Goal: Feedback & Contribution: Submit feedback/report problem

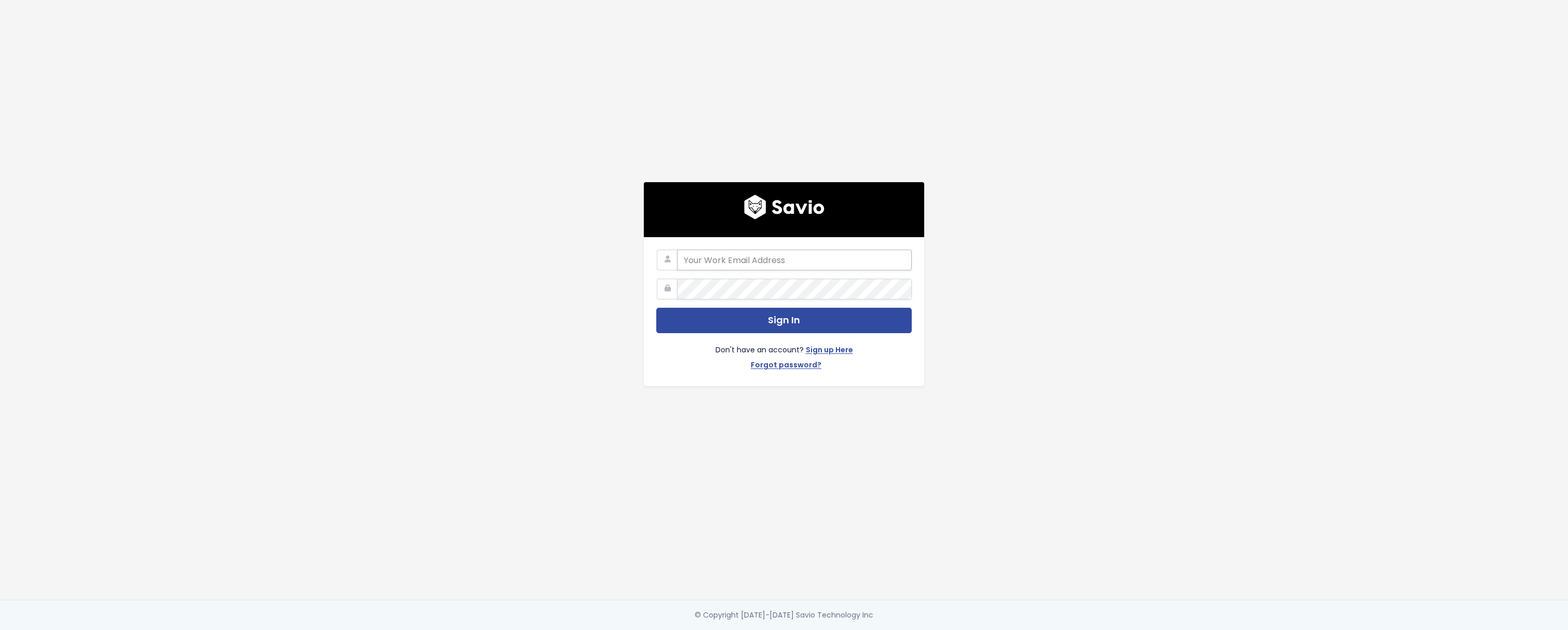
click at [720, 257] on input "email" at bounding box center [794, 260] width 235 height 21
type input "[PERSON_NAME][EMAIL_ADDRESS][DOMAIN_NAME]"
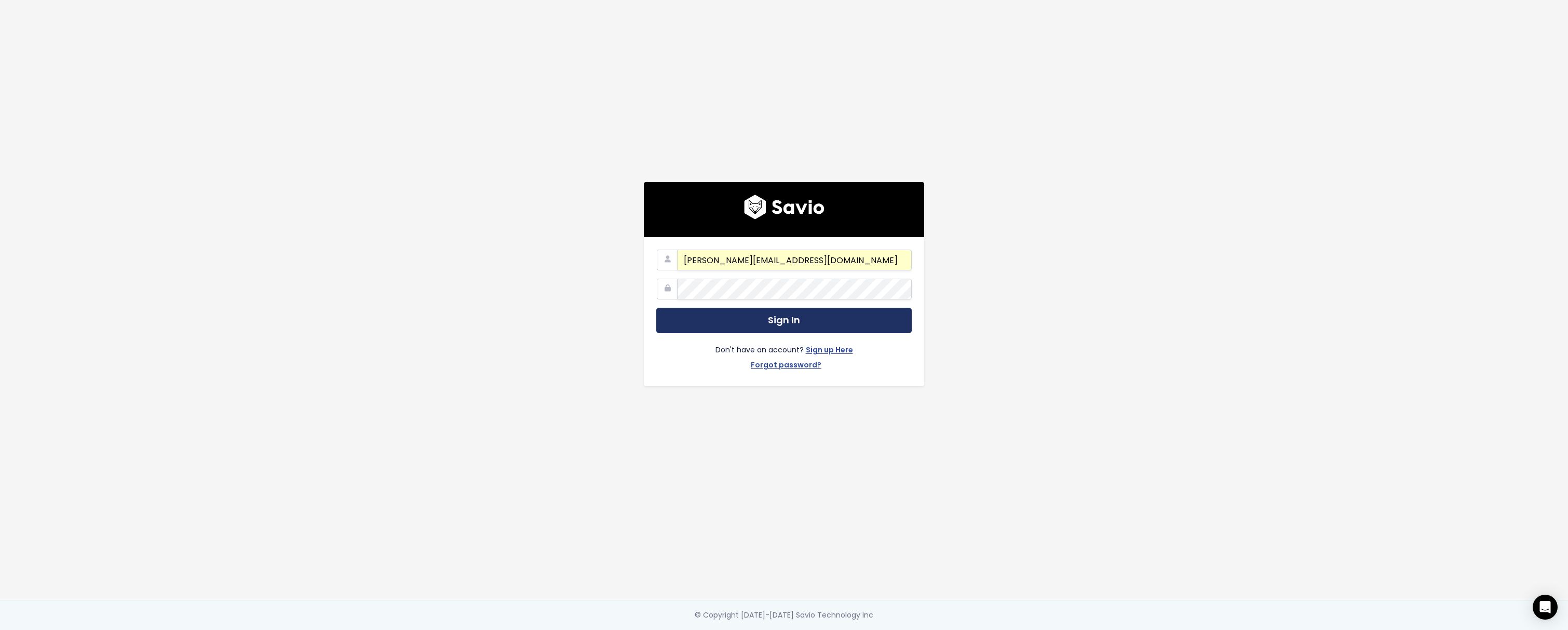
click at [727, 320] on button "Sign In" at bounding box center [783, 320] width 255 height 25
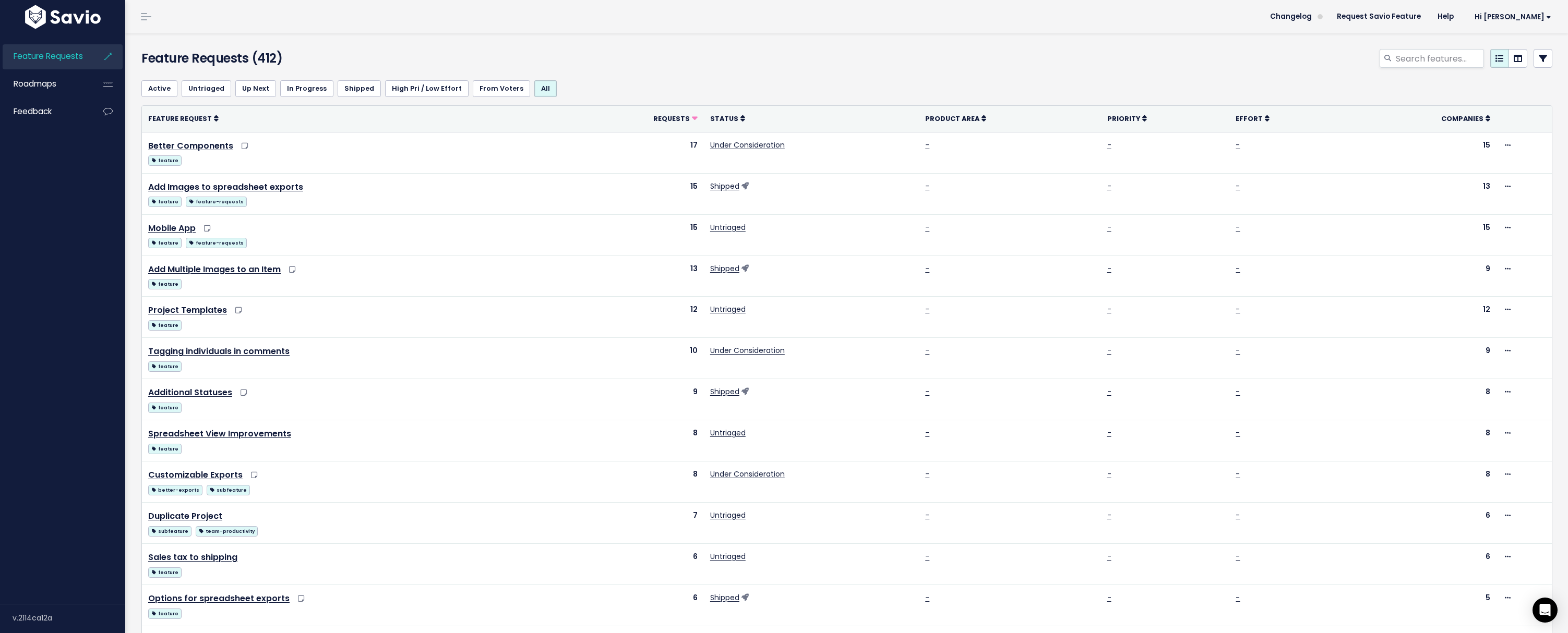
click at [143, 16] on span at bounding box center [146, 17] width 10 height 1
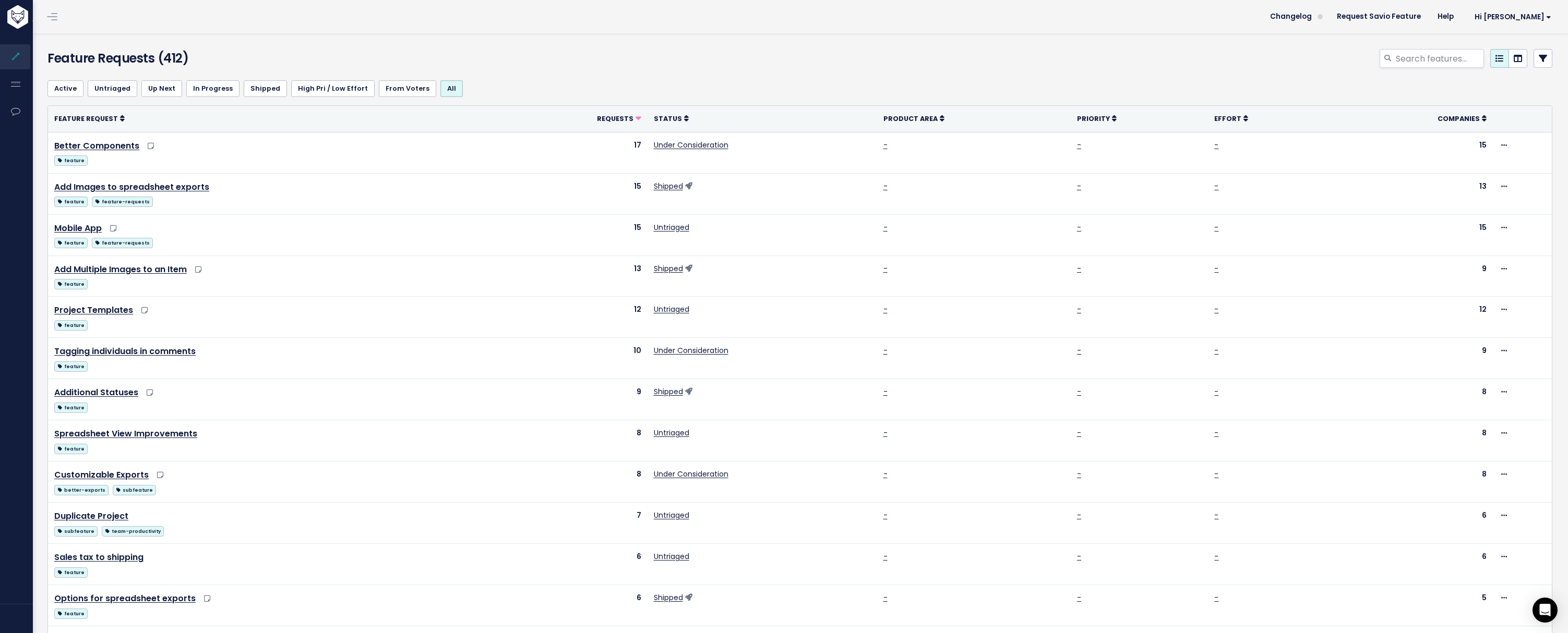
click at [51, 17] on link at bounding box center [52, 16] width 17 height 10
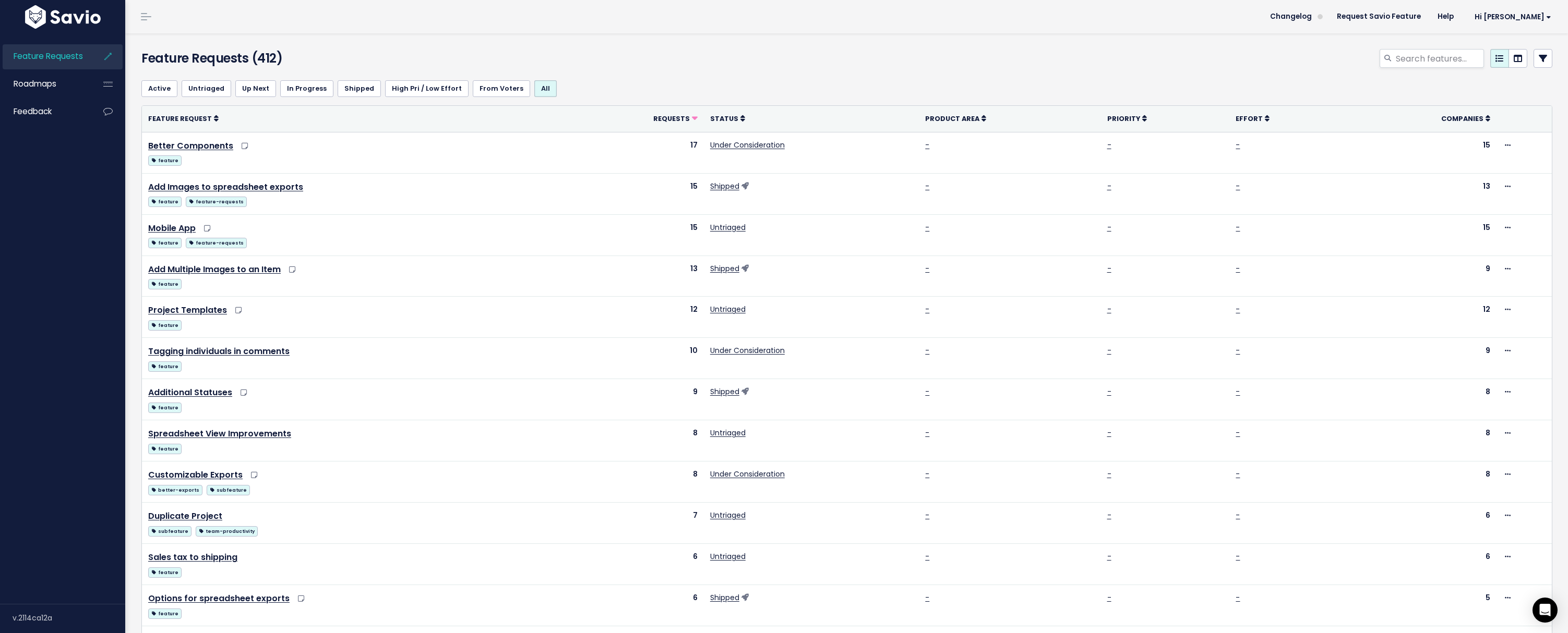
click at [36, 57] on span "Feature Requests" at bounding box center [48, 56] width 69 height 11
click at [109, 58] on icon at bounding box center [107, 56] width 19 height 24
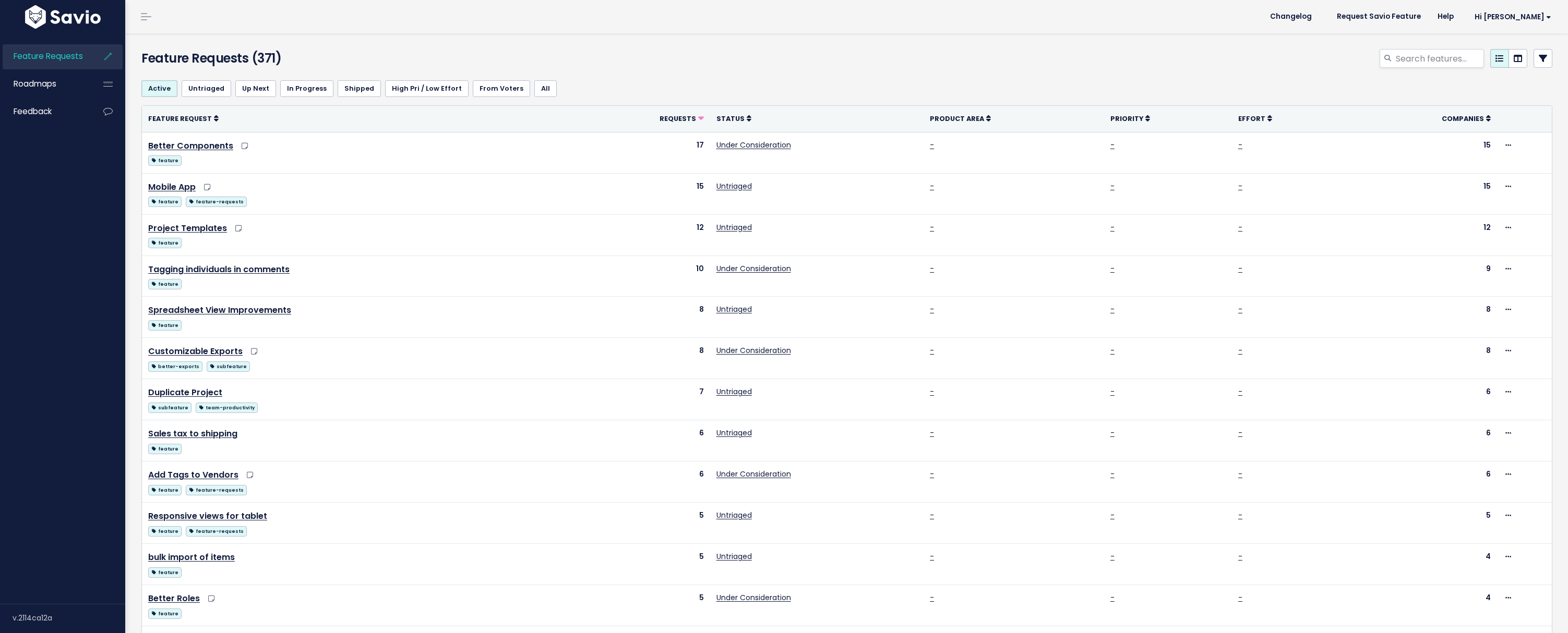
click at [106, 55] on icon at bounding box center [107, 56] width 19 height 24
click at [1532, 19] on span "Hi Scottie" at bounding box center [1514, 16] width 77 height 8
click at [1077, 64] on div at bounding box center [1085, 60] width 951 height 23
click at [43, 111] on span "Feedback" at bounding box center [32, 111] width 38 height 11
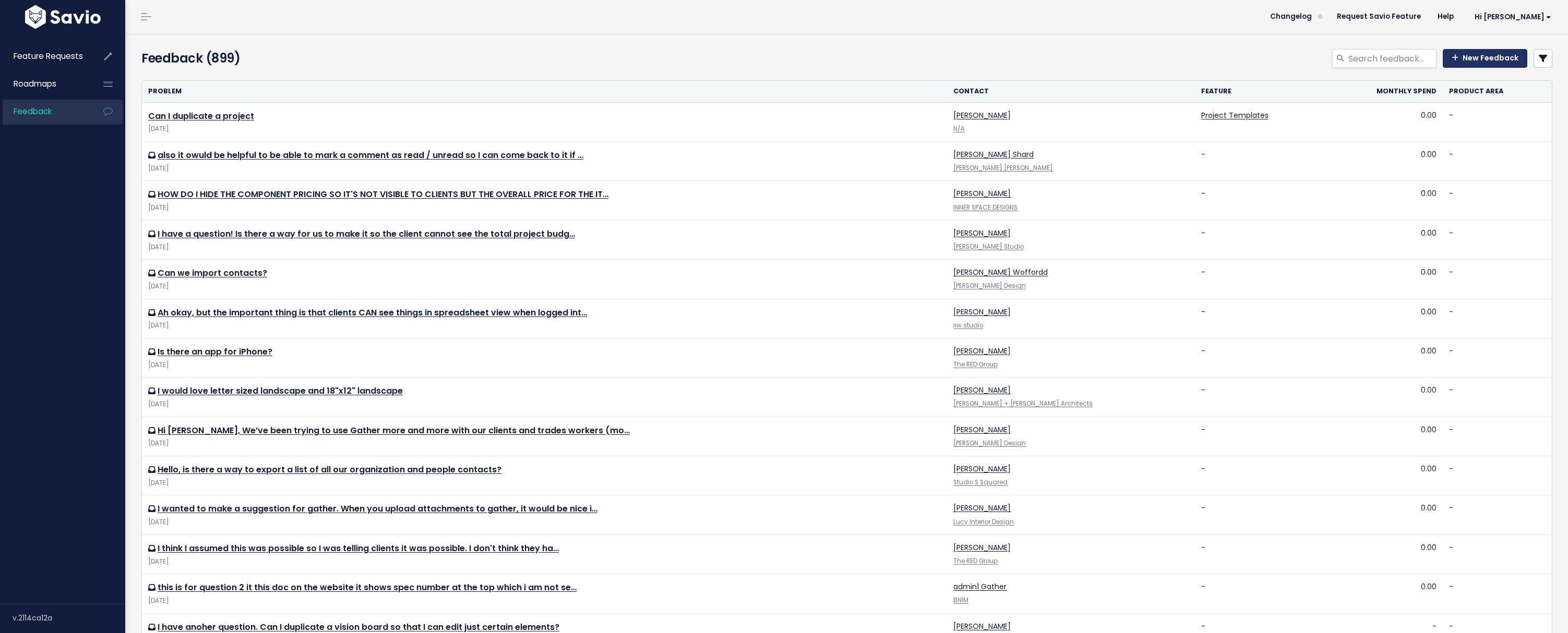
click at [1458, 53] on link "New Feedback" at bounding box center [1485, 58] width 85 height 19
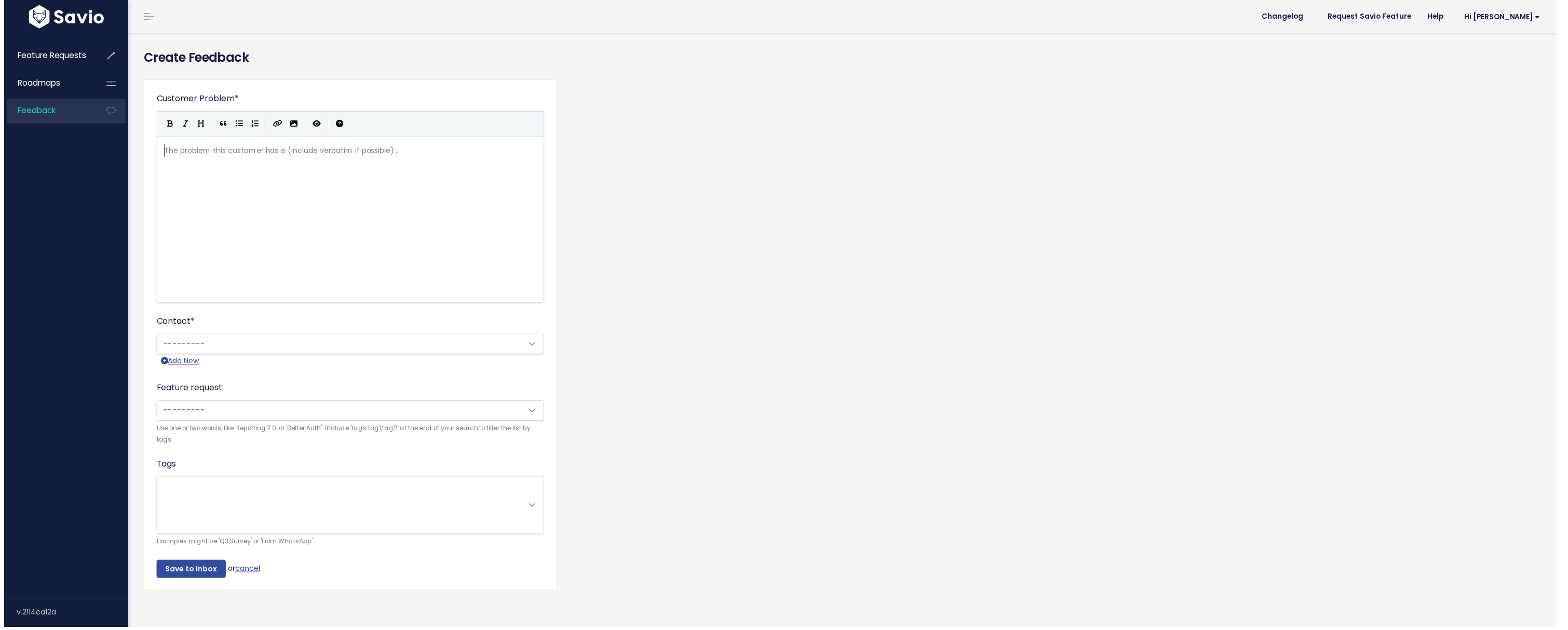
scroll to position [1, 0]
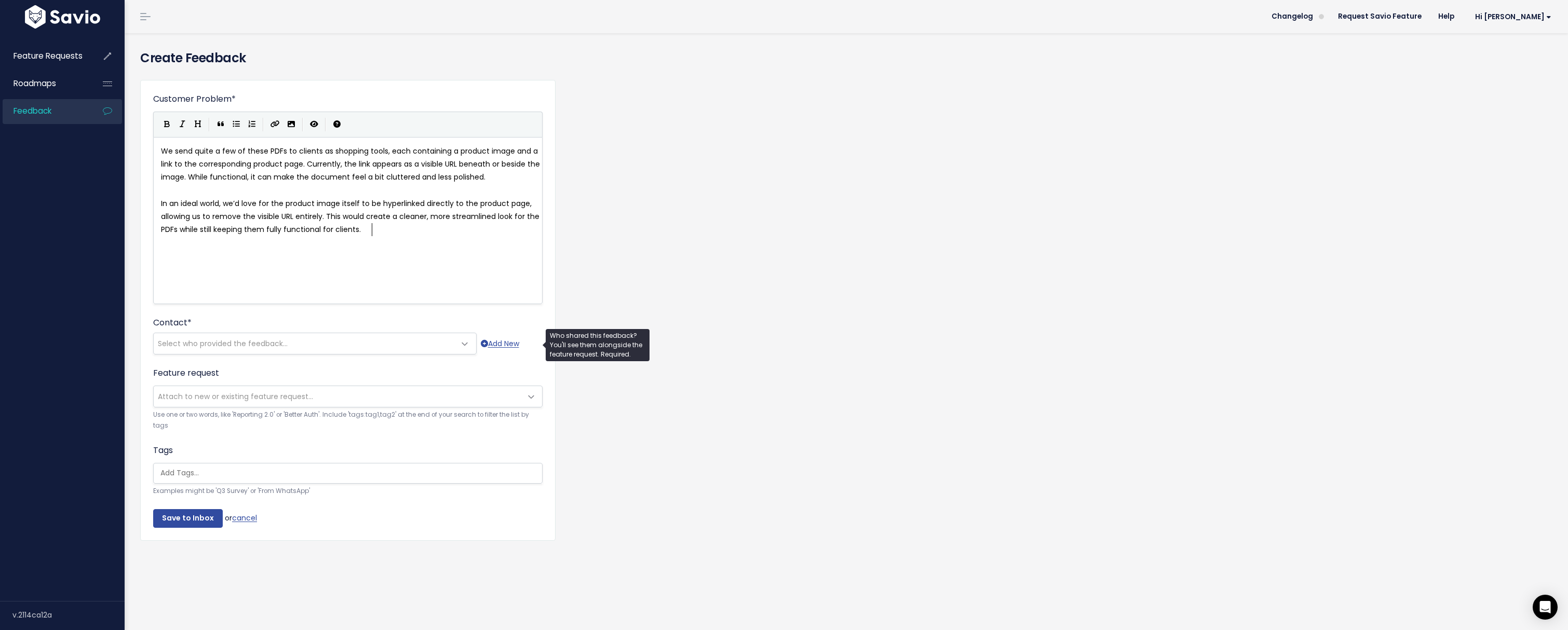
click at [220, 343] on span "Select who provided the feedback..." at bounding box center [223, 343] width 130 height 10
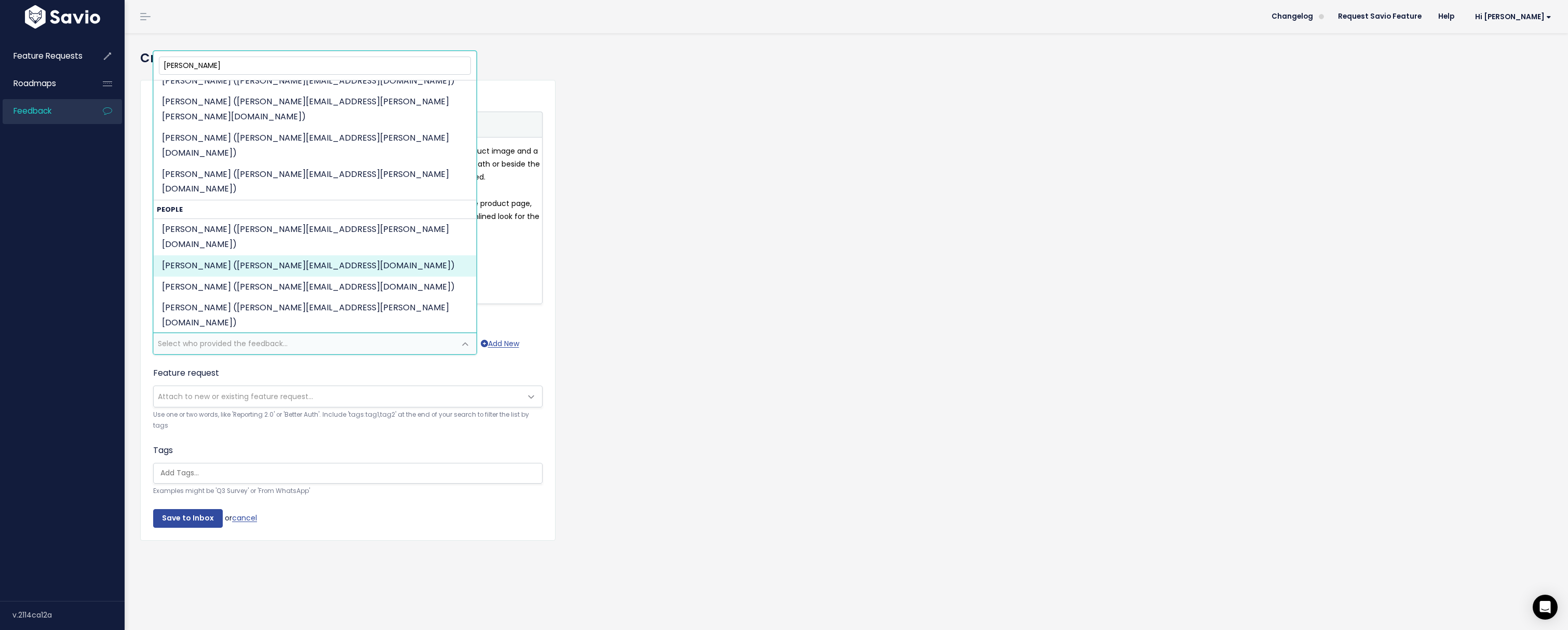
scroll to position [253, 0]
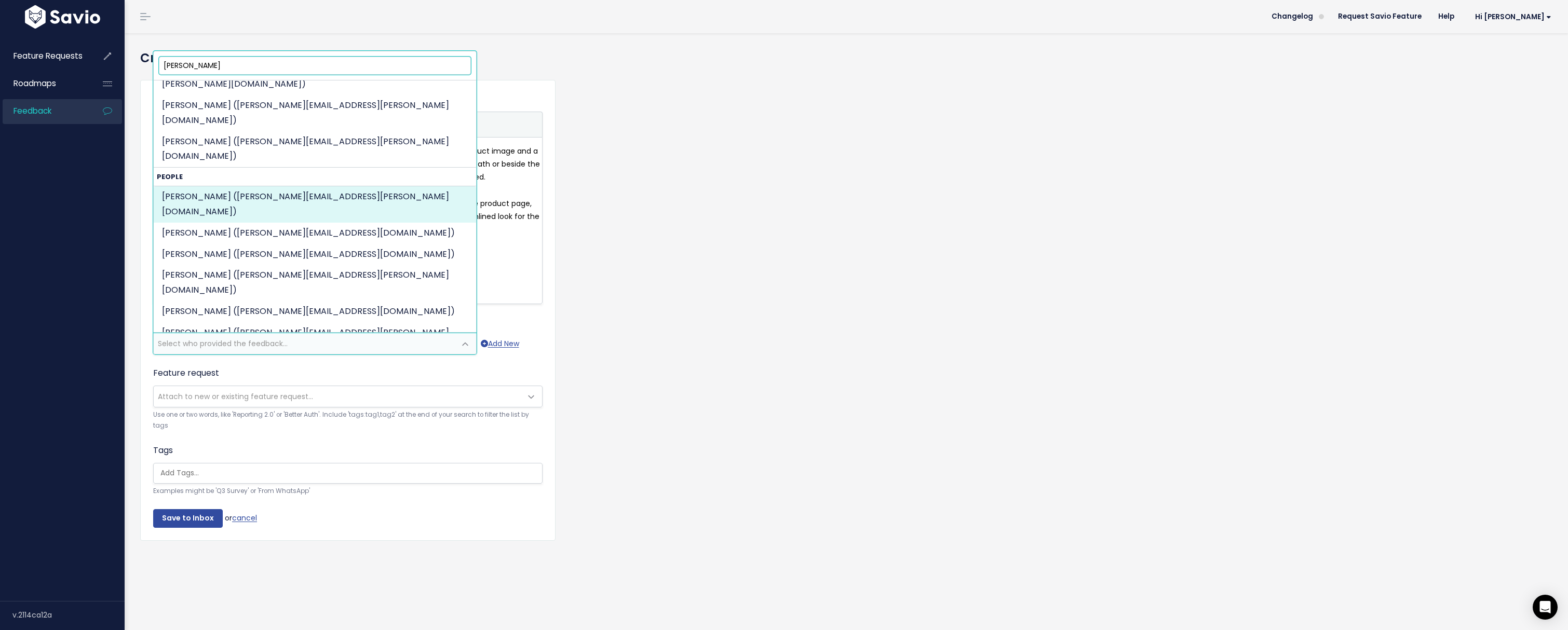
drag, startPoint x: 210, startPoint y: 66, endPoint x: 124, endPoint y: 66, distance: 86.0
click at [124, 66] on body "Feature Requests Roadmaps Feedback ×" at bounding box center [784, 315] width 1568 height 630
paste input ".nielsen@studiomcgee.com"
type input "emily.nielsen@studiomcgee.com"
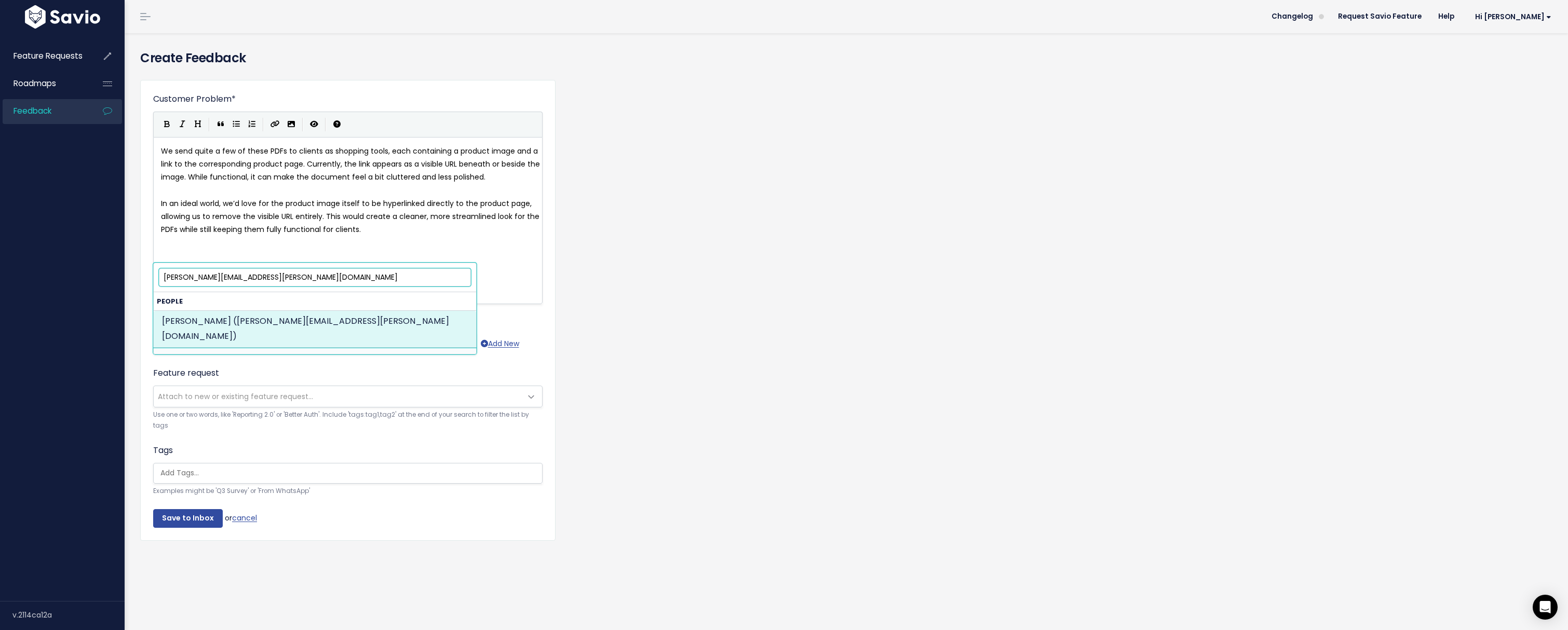
scroll to position [0, 0]
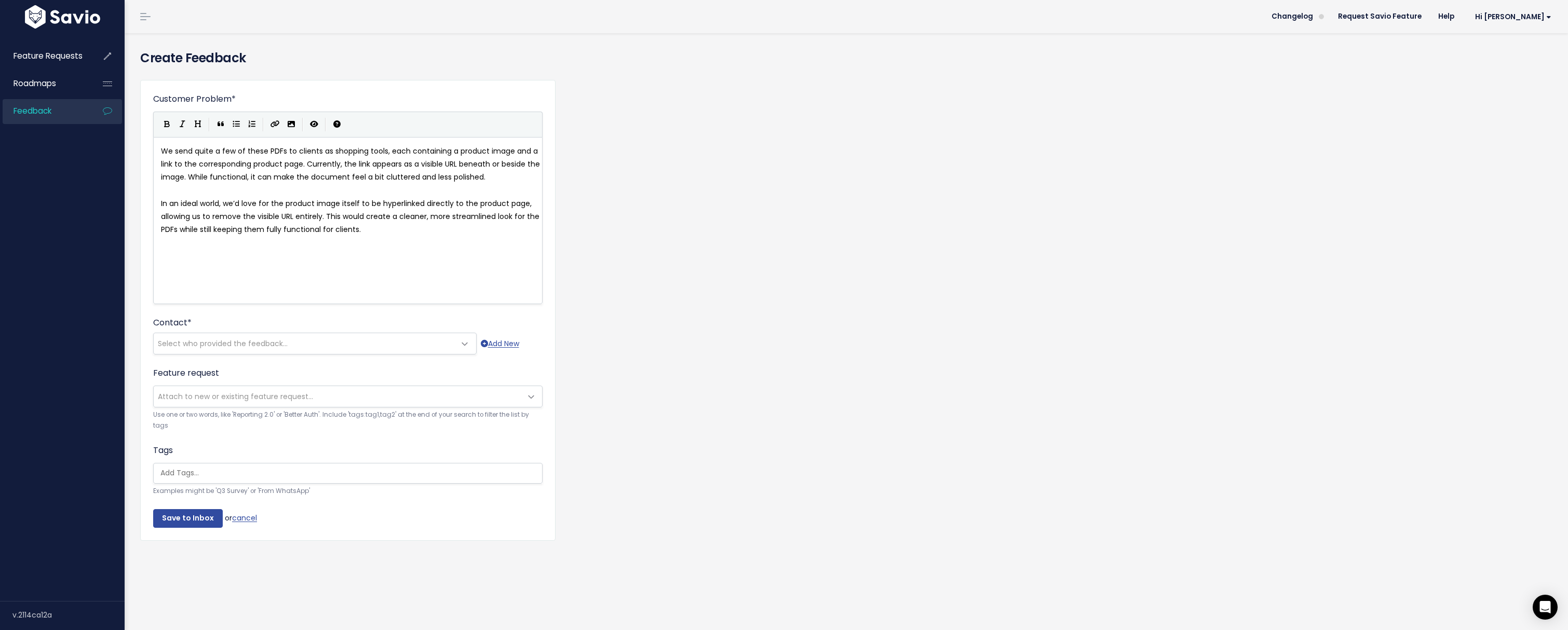
click at [274, 367] on div "Feature request --------- Attach to new or existing feature request... Use one …" at bounding box center [348, 399] width 389 height 65
click at [271, 343] on span "Select who provided the feedback..." at bounding box center [223, 343] width 130 height 10
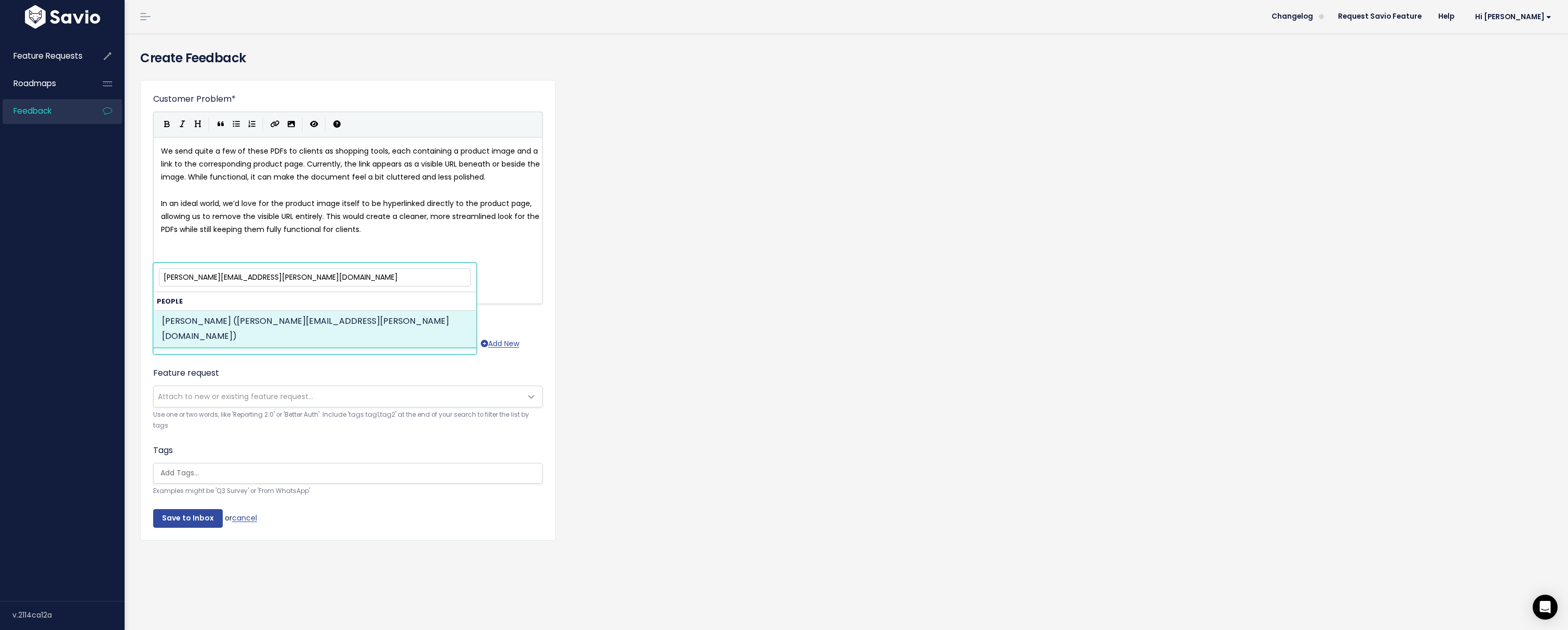
type input "emily.nielsen@studiomcgee.com"
select select "75272003"
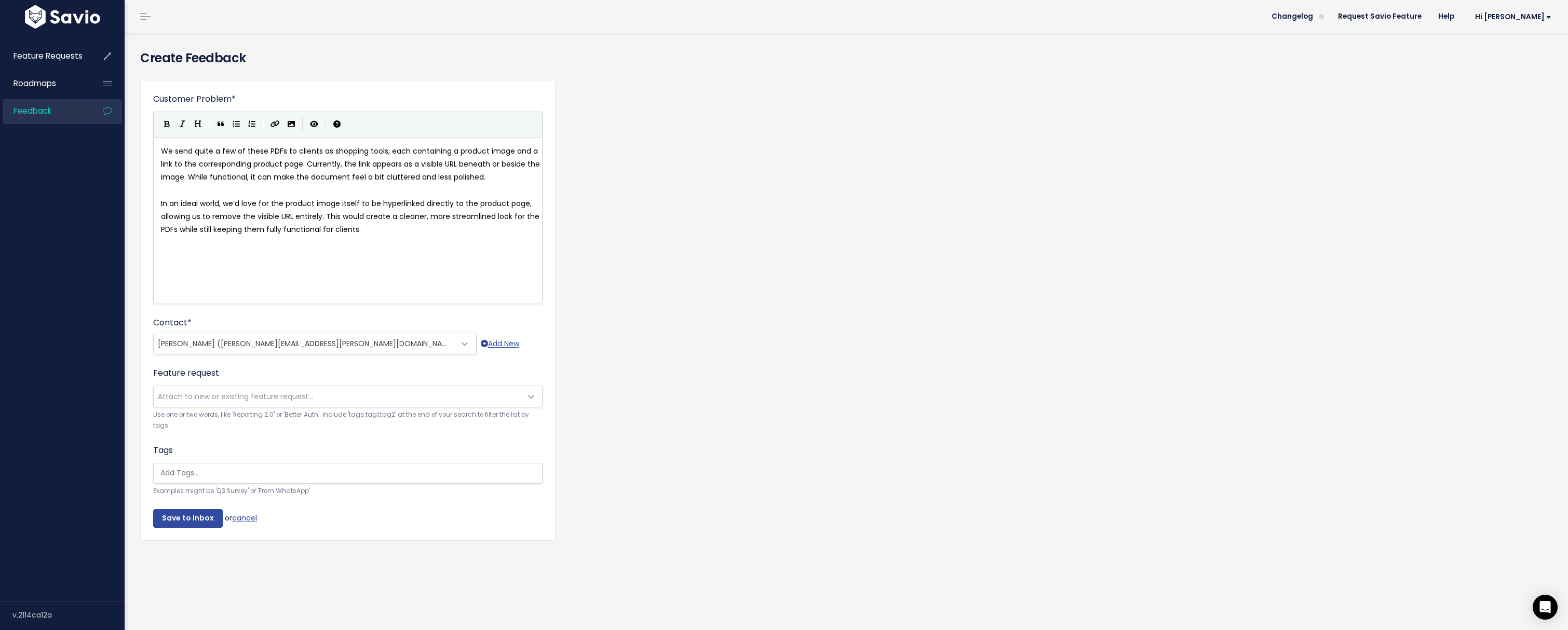
click at [252, 393] on span "Attach to new or existing feature request..." at bounding box center [235, 396] width 155 height 10
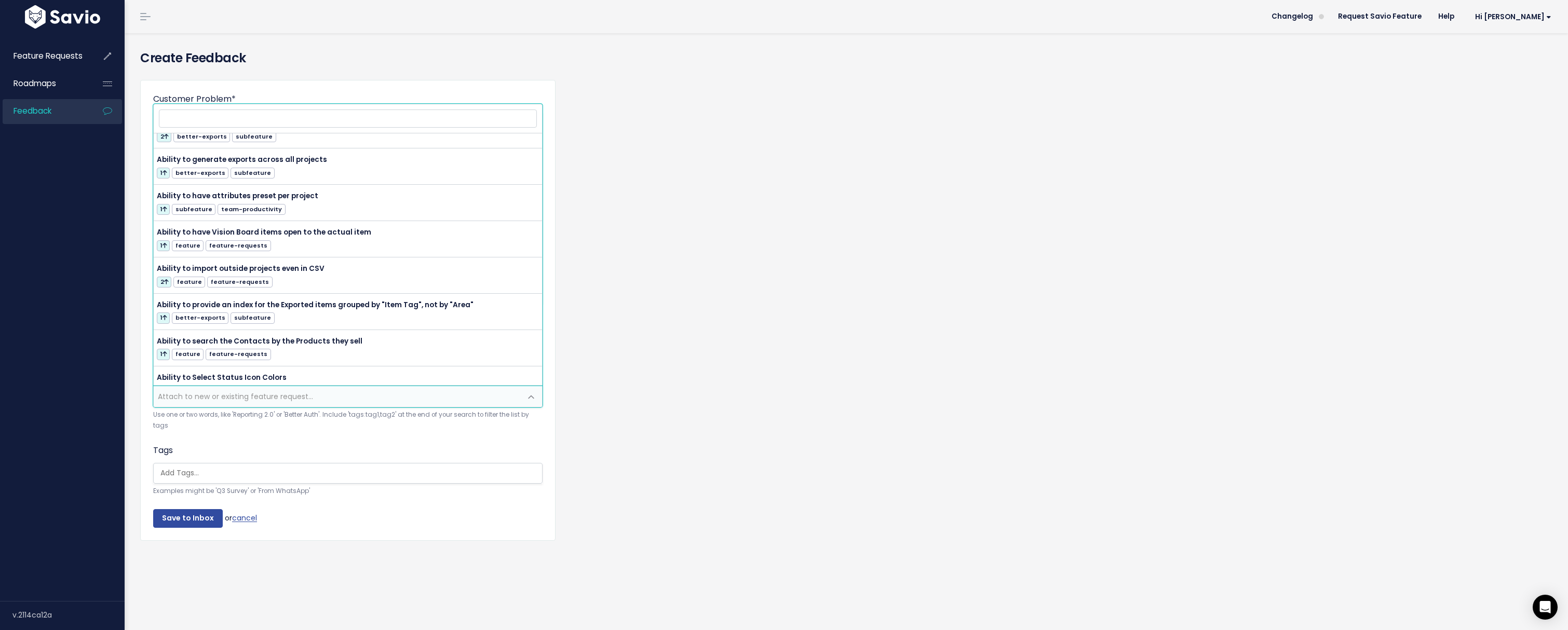
scroll to position [382, 0]
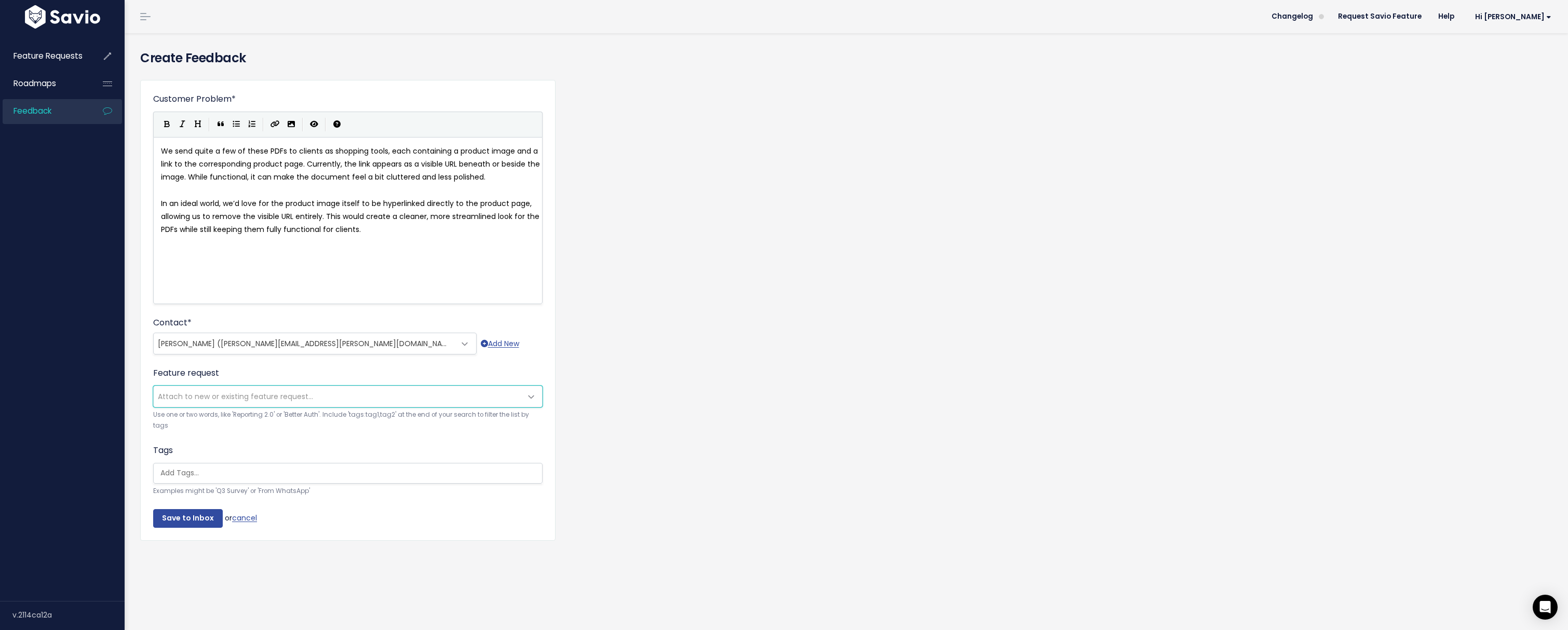
click at [233, 395] on span "Attach to new or existing feature request..." at bounding box center [235, 396] width 155 height 10
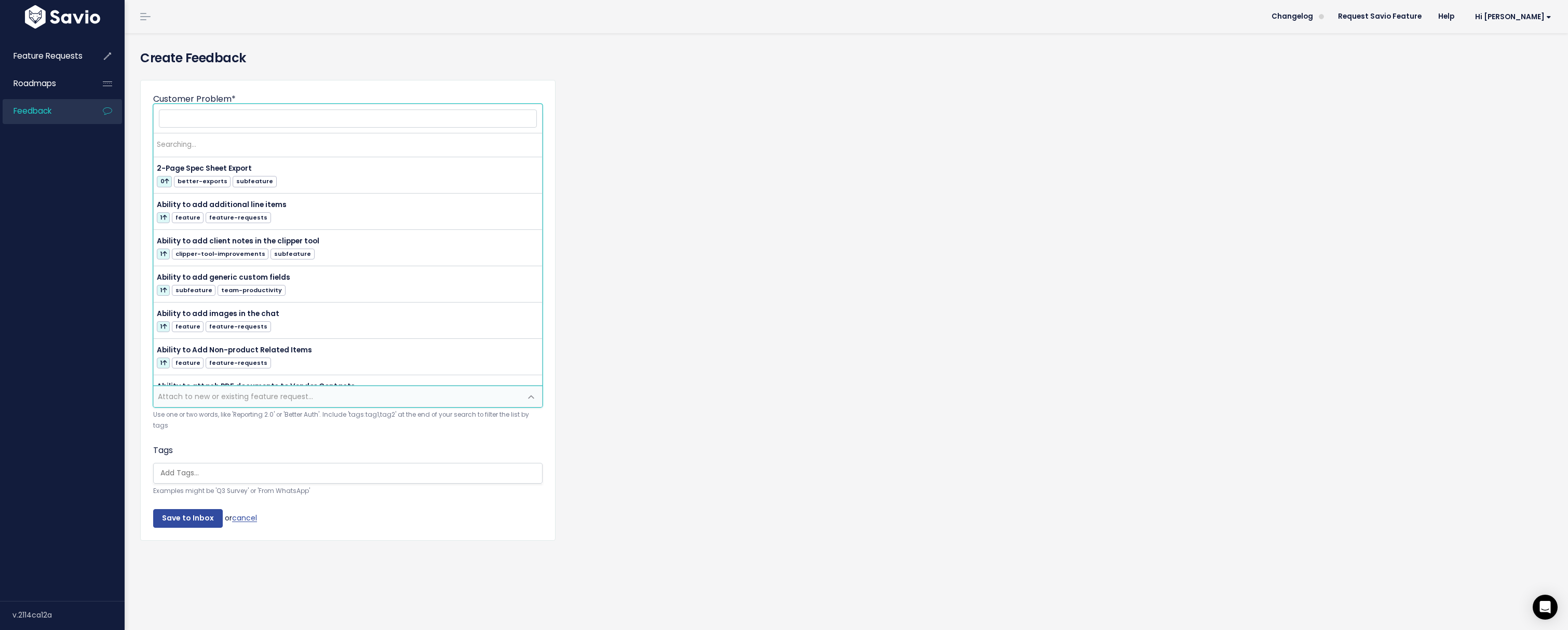
click at [233, 395] on span "Attach to new or existing feature request..." at bounding box center [235, 396] width 155 height 10
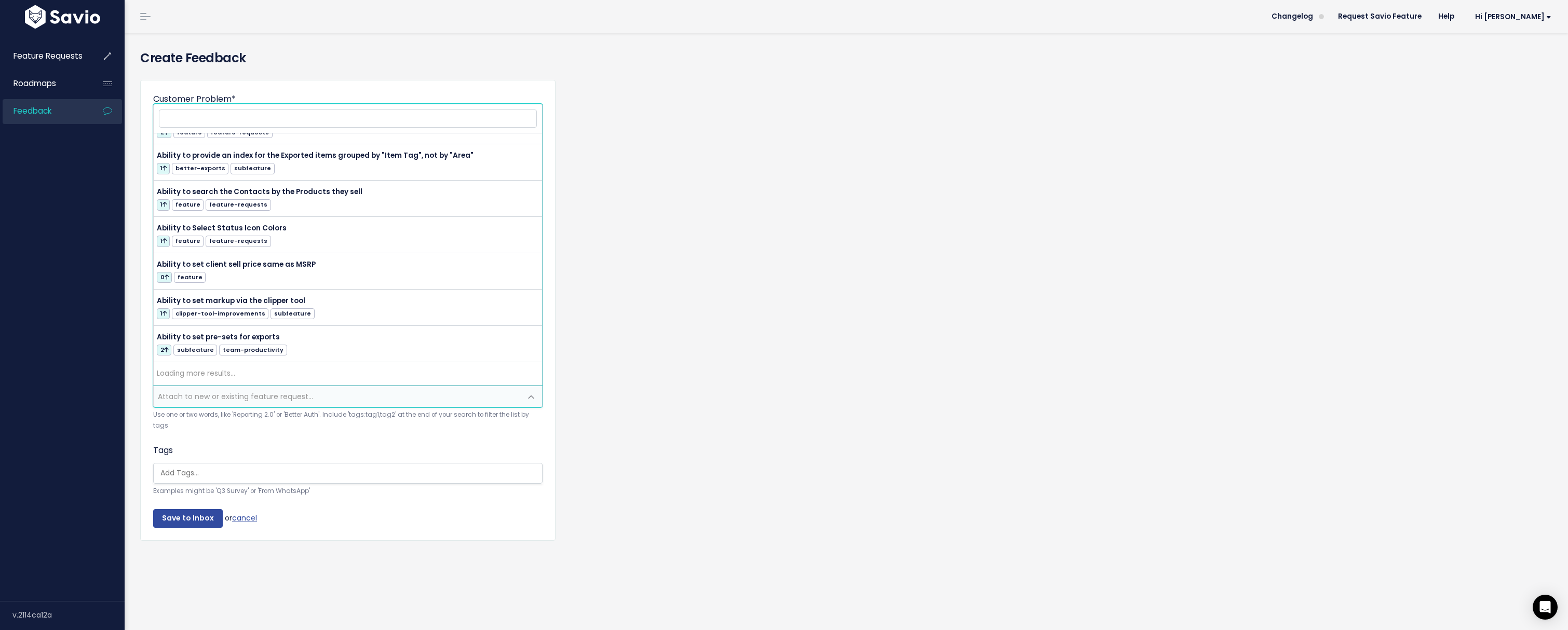
scroll to position [0, 0]
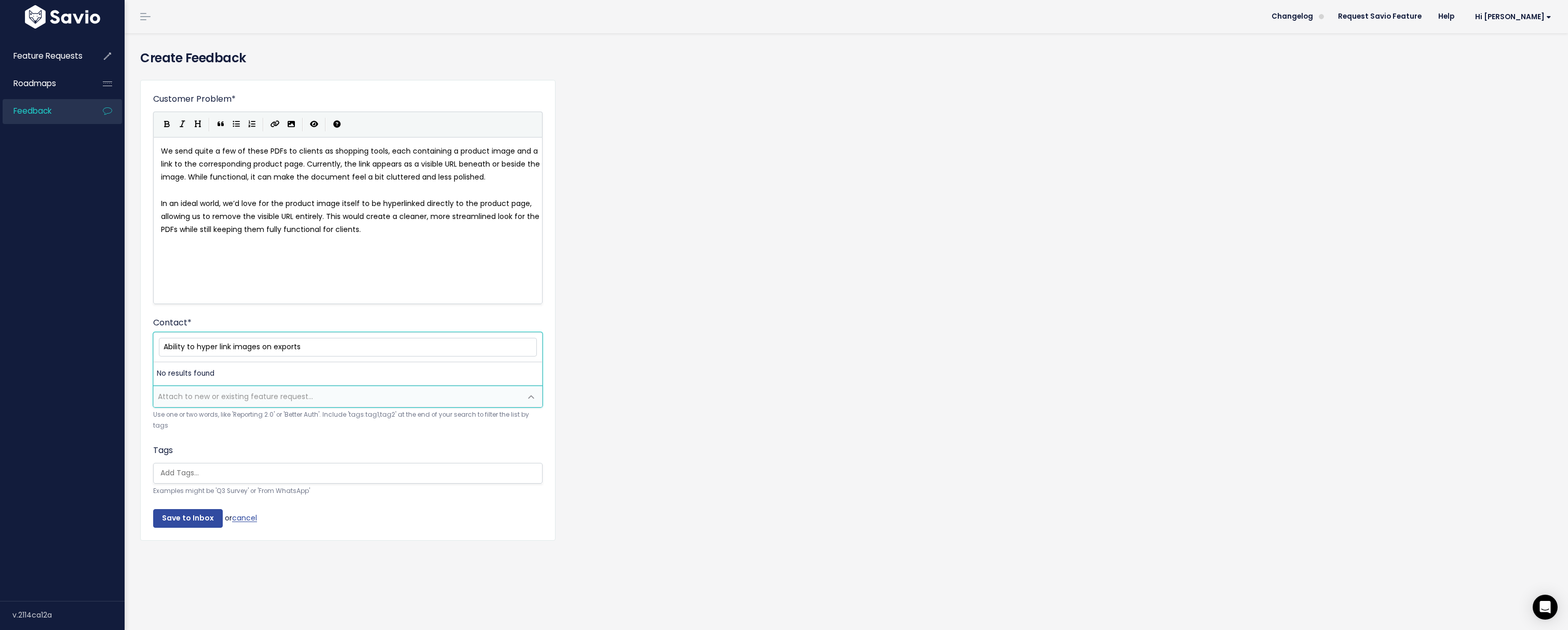
click at [218, 346] on input "Ability to hyper link images on exports" at bounding box center [348, 347] width 378 height 18
type input "Ability to hyperlink images on exports"
drag, startPoint x: 338, startPoint y: 346, endPoint x: 140, endPoint y: 341, distance: 198.1
click at [140, 341] on body "Feature Requests Roadmaps Feedback ×" at bounding box center [784, 315] width 1568 height 630
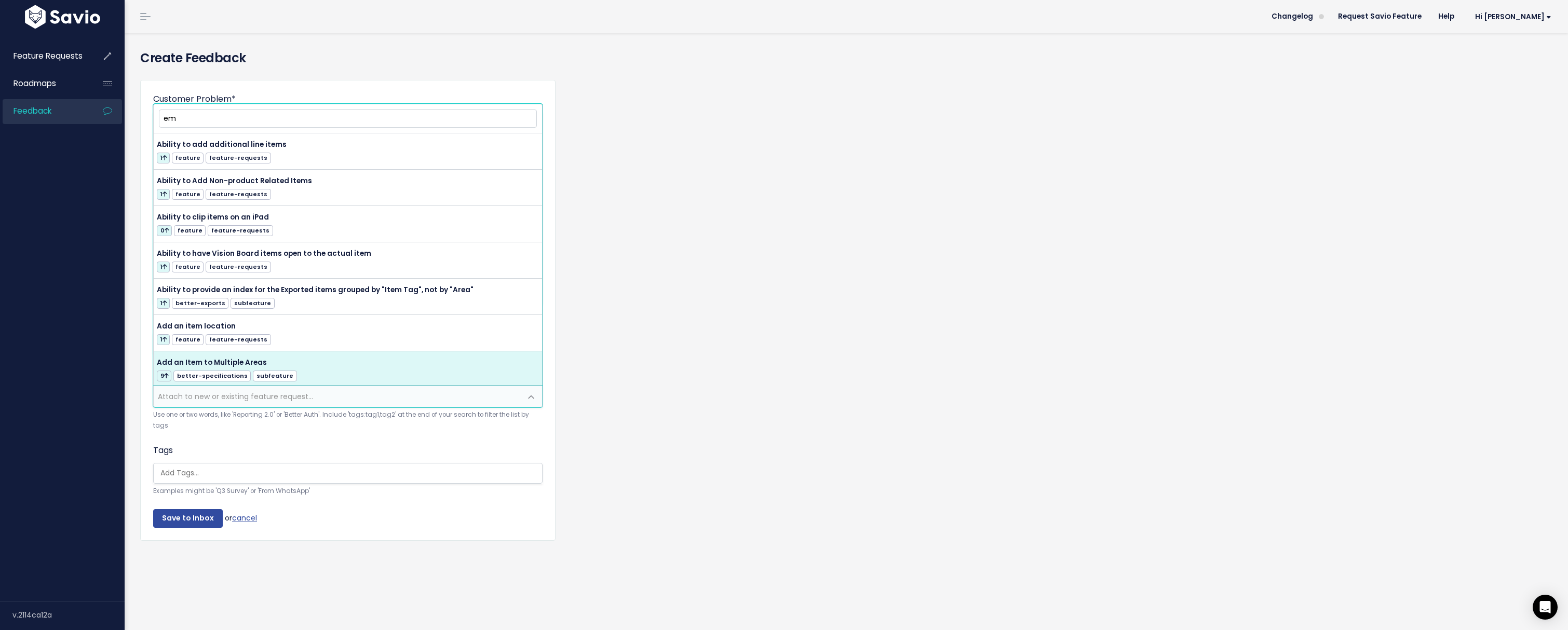
type input "em"
click at [280, 490] on small "Examples might be 'Q3 Survey' or 'From WhatsApp'" at bounding box center [348, 491] width 389 height 11
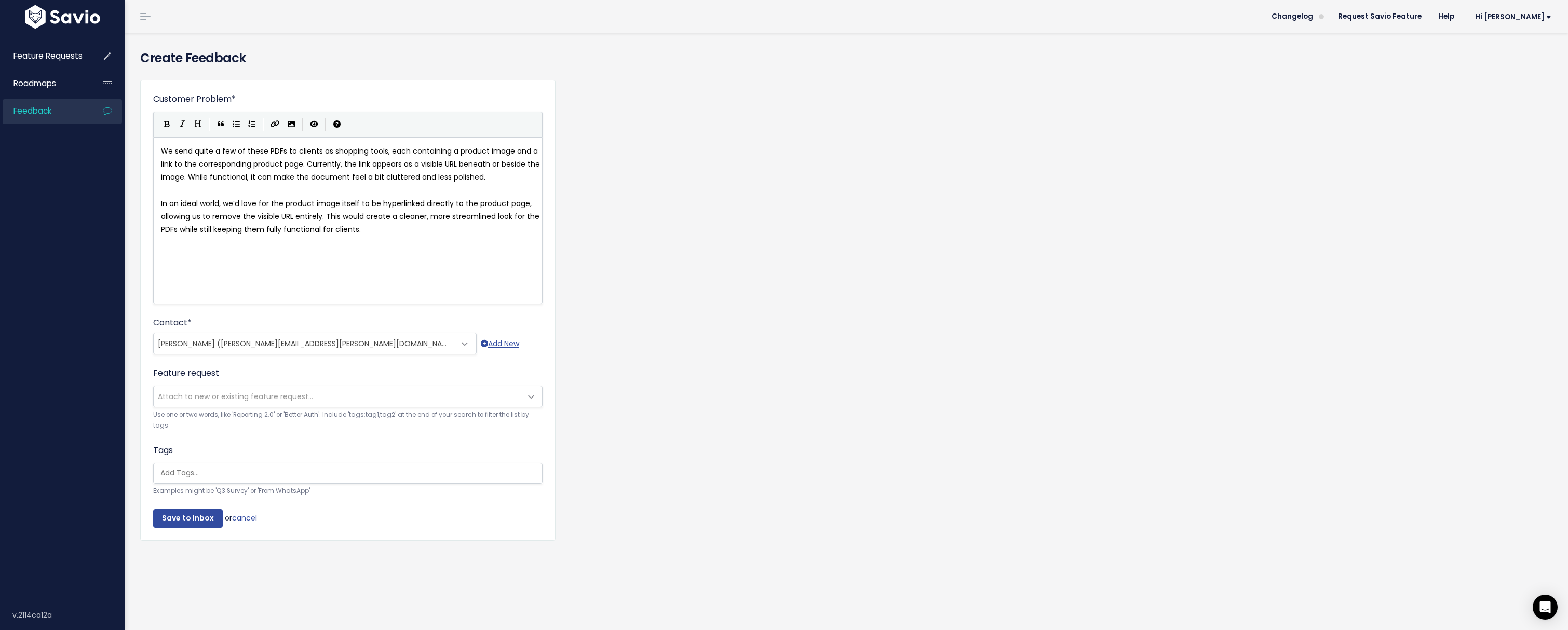
click at [209, 391] on span "Attach to new or existing feature request..." at bounding box center [235, 396] width 155 height 10
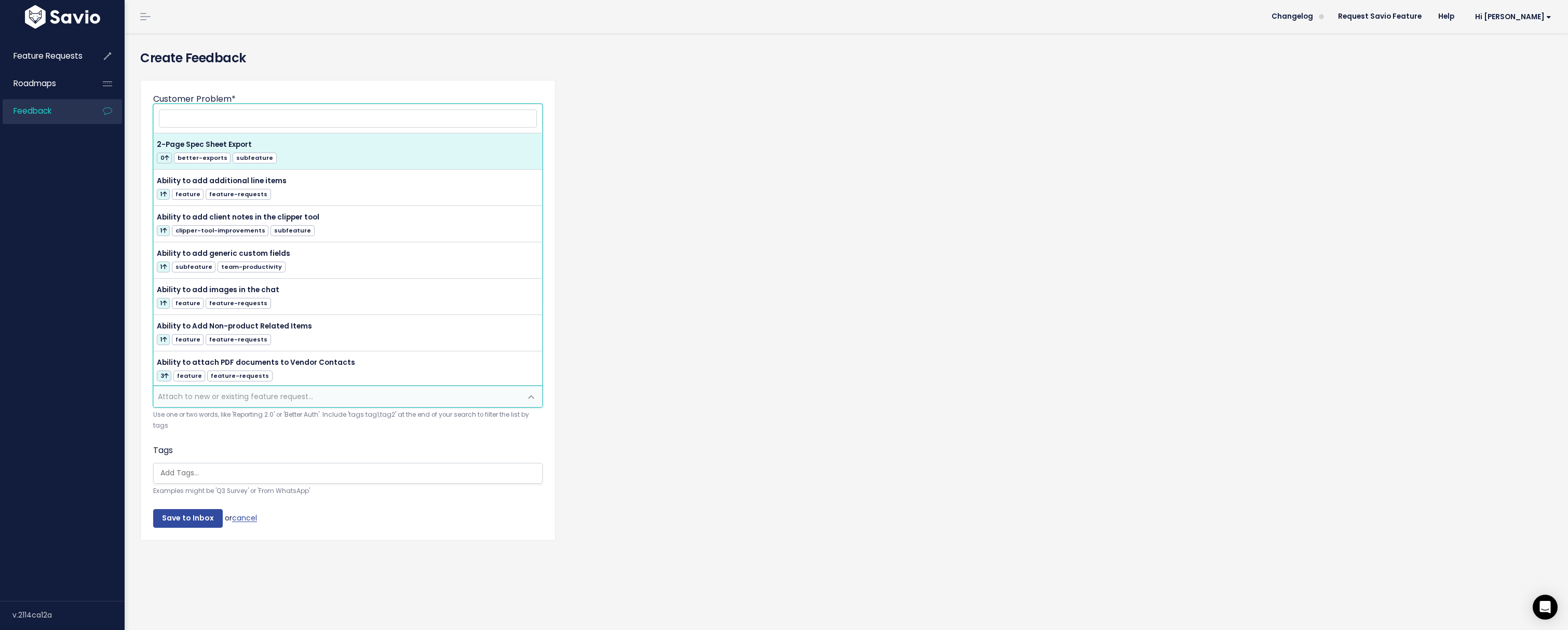
type input "Ability to hyperlink images on exports"
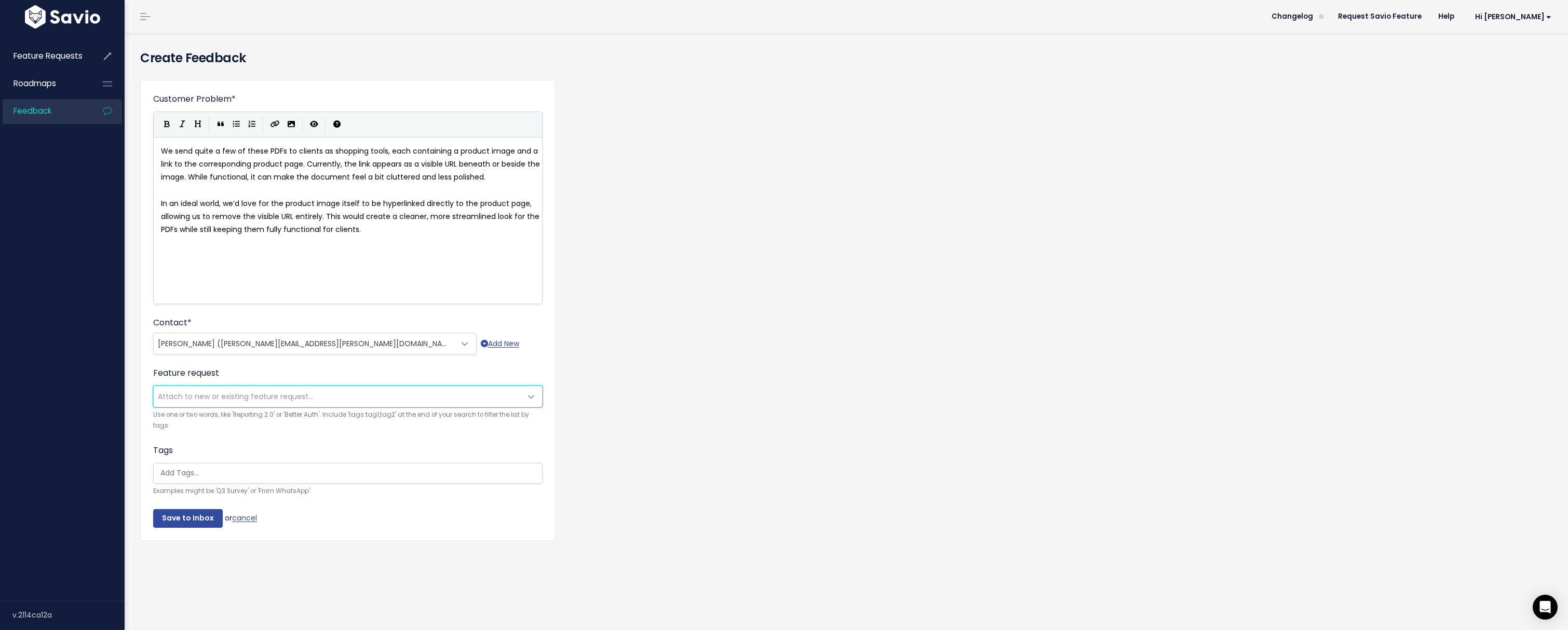
click at [244, 397] on span "Attach to new or existing feature request..." at bounding box center [235, 396] width 155 height 10
click at [192, 397] on span "Attach to new or existing feature request..." at bounding box center [235, 396] width 155 height 10
click at [231, 435] on form "Customer Problem * We send quite a few of these PDFs to clients as shopping too…" at bounding box center [348, 311] width 389 height 435
click at [196, 477] on input "search" at bounding box center [350, 473] width 389 height 11
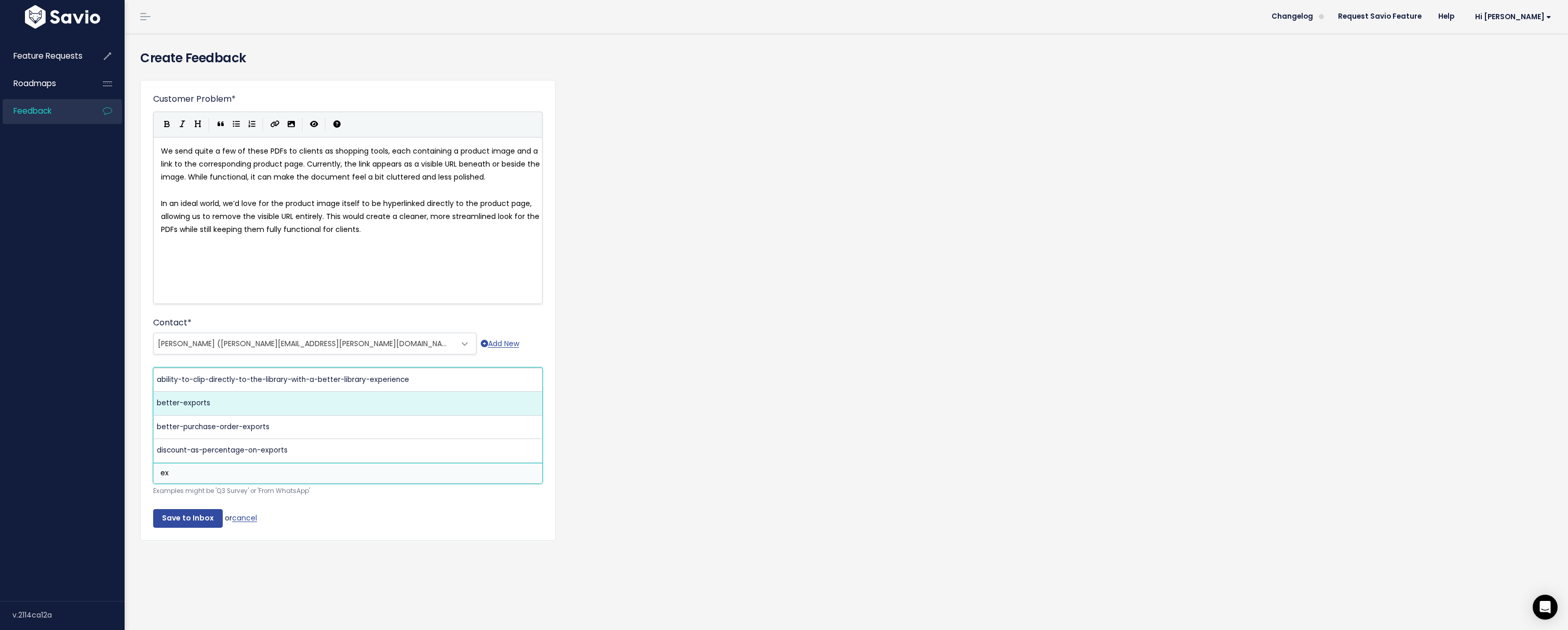
type input "ex"
select select "12005"
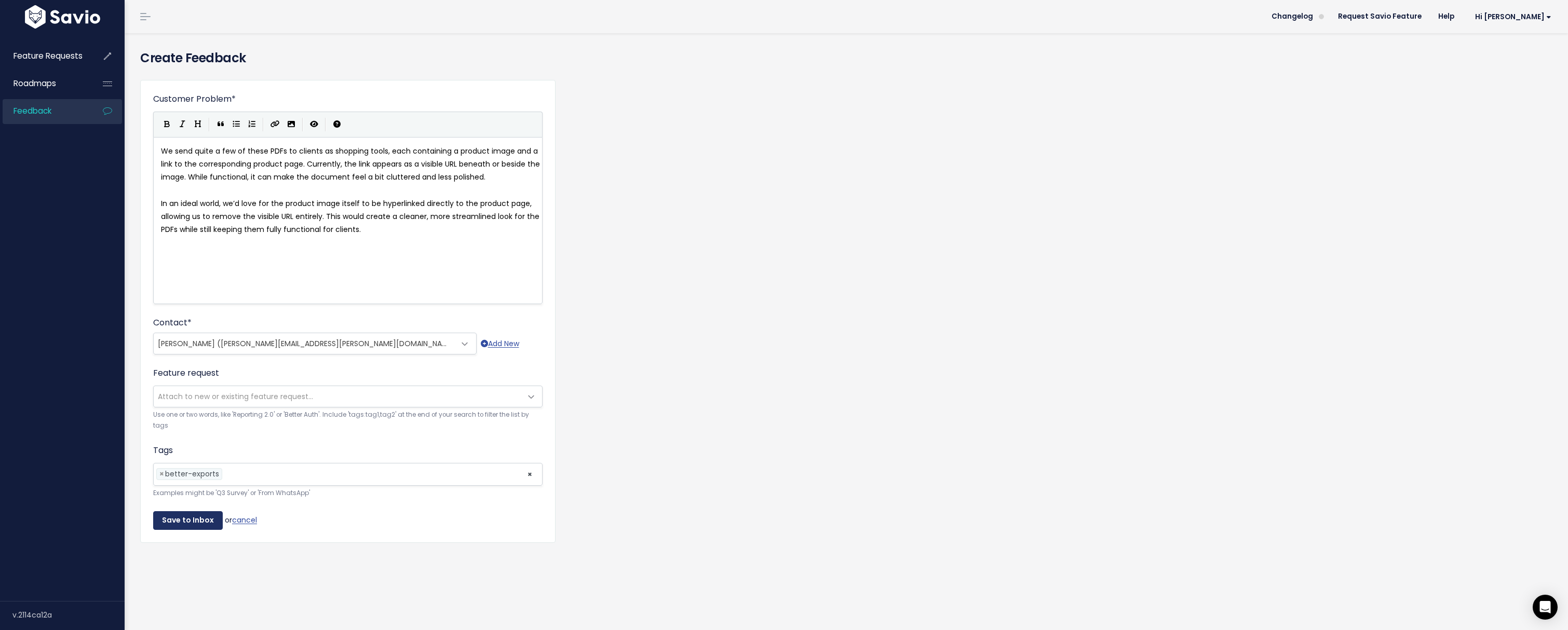
click at [206, 524] on input "Save to Inbox" at bounding box center [188, 521] width 70 height 18
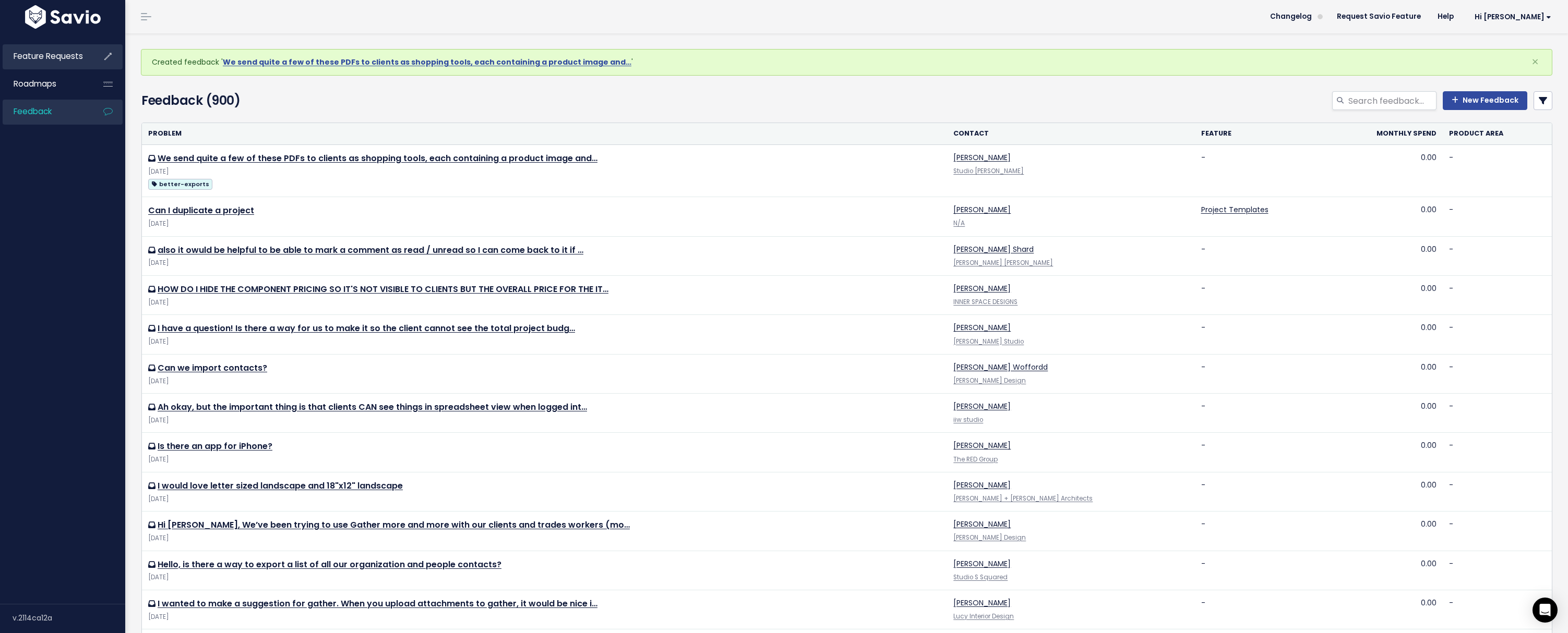
click at [30, 52] on span "Feature Requests" at bounding box center [48, 56] width 69 height 11
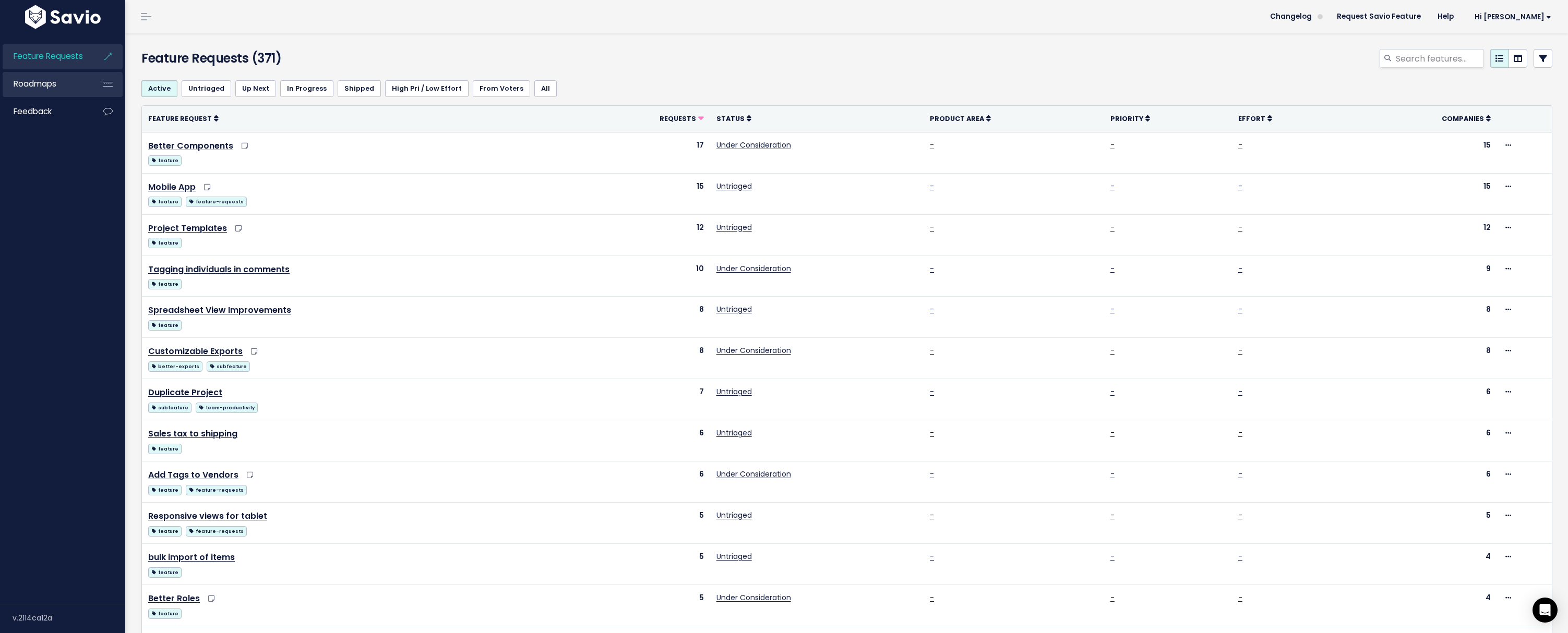
click at [39, 81] on span "Roadmaps" at bounding box center [35, 84] width 43 height 11
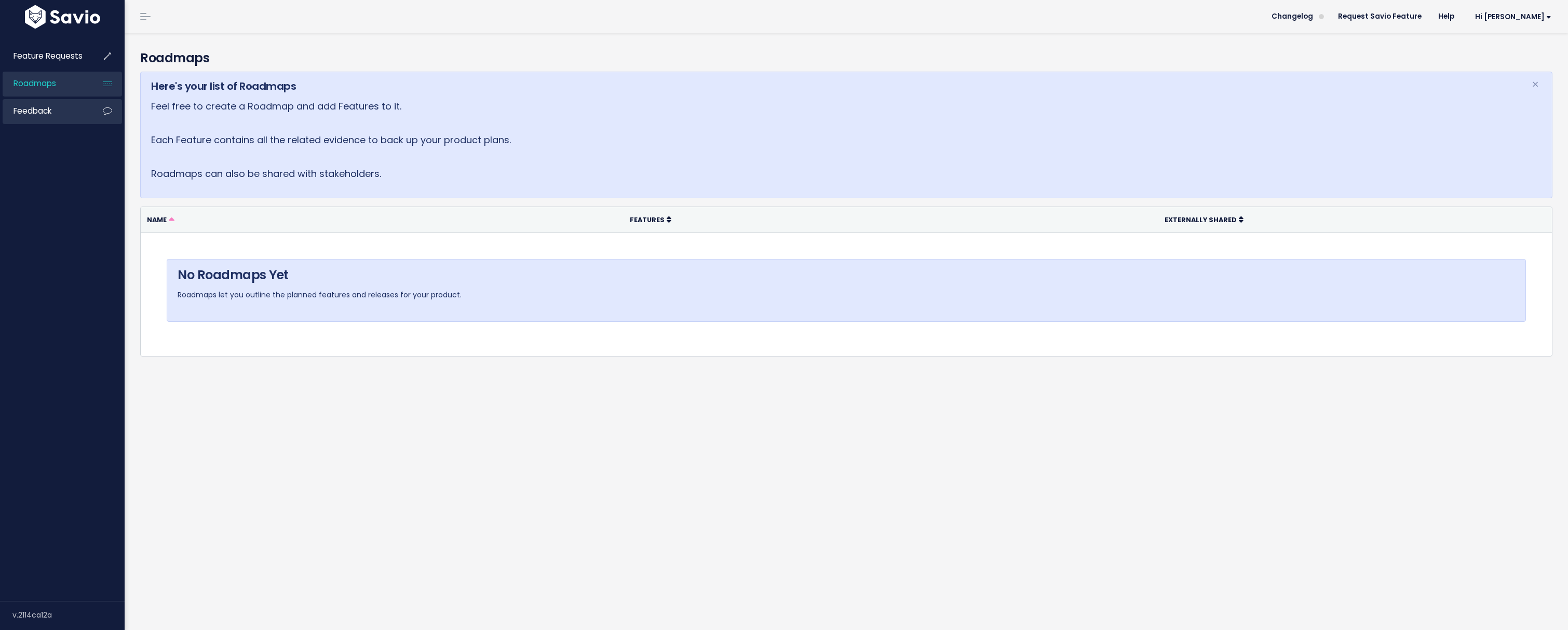
click at [40, 110] on span "Feedback" at bounding box center [32, 111] width 38 height 11
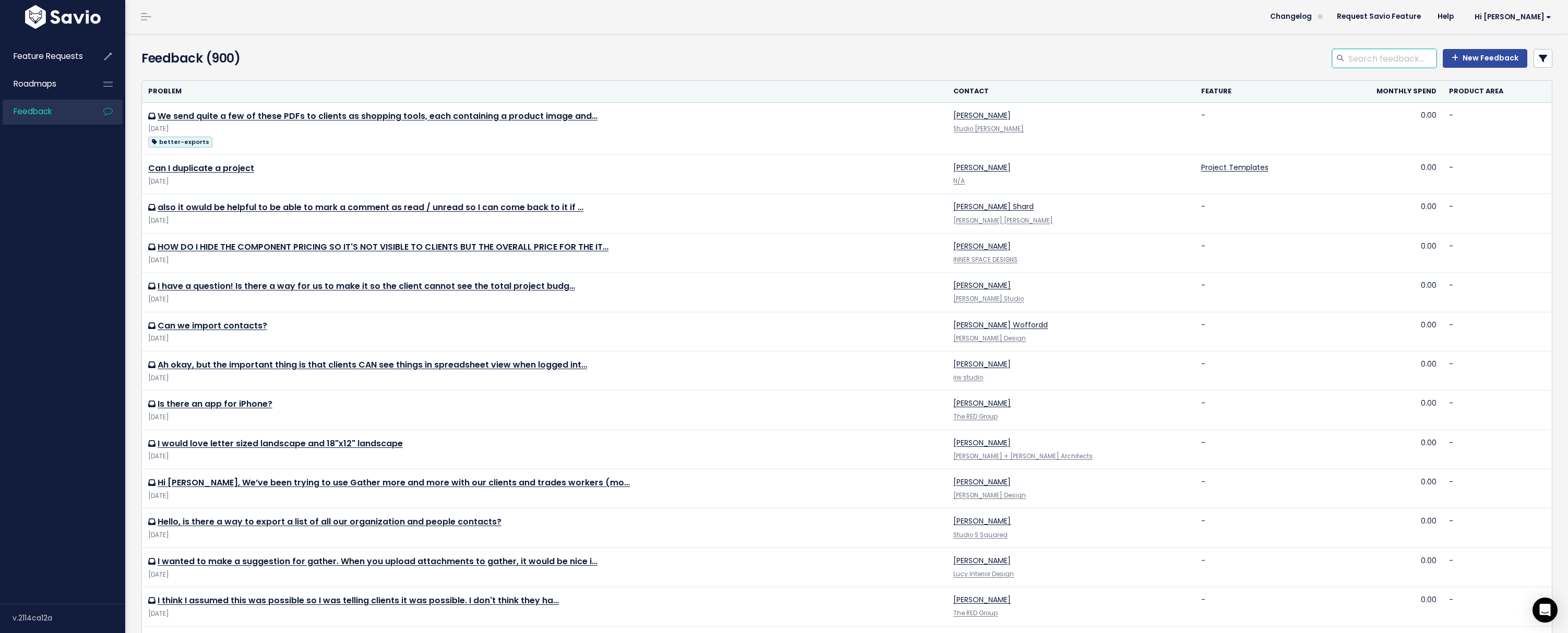
click at [1385, 58] on input "search" at bounding box center [1392, 58] width 89 height 19
type input "mobile"
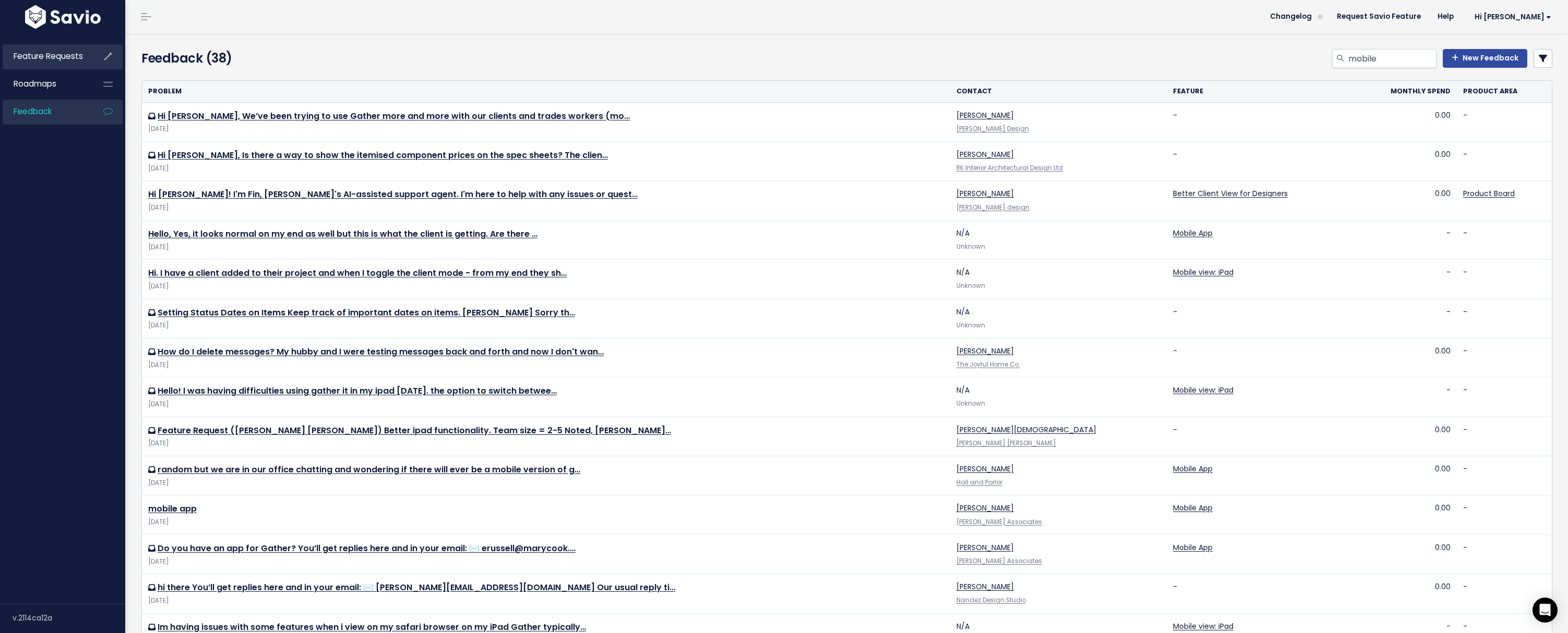
click at [21, 55] on span "Feature Requests" at bounding box center [48, 56] width 69 height 11
